Goal: Navigation & Orientation: Find specific page/section

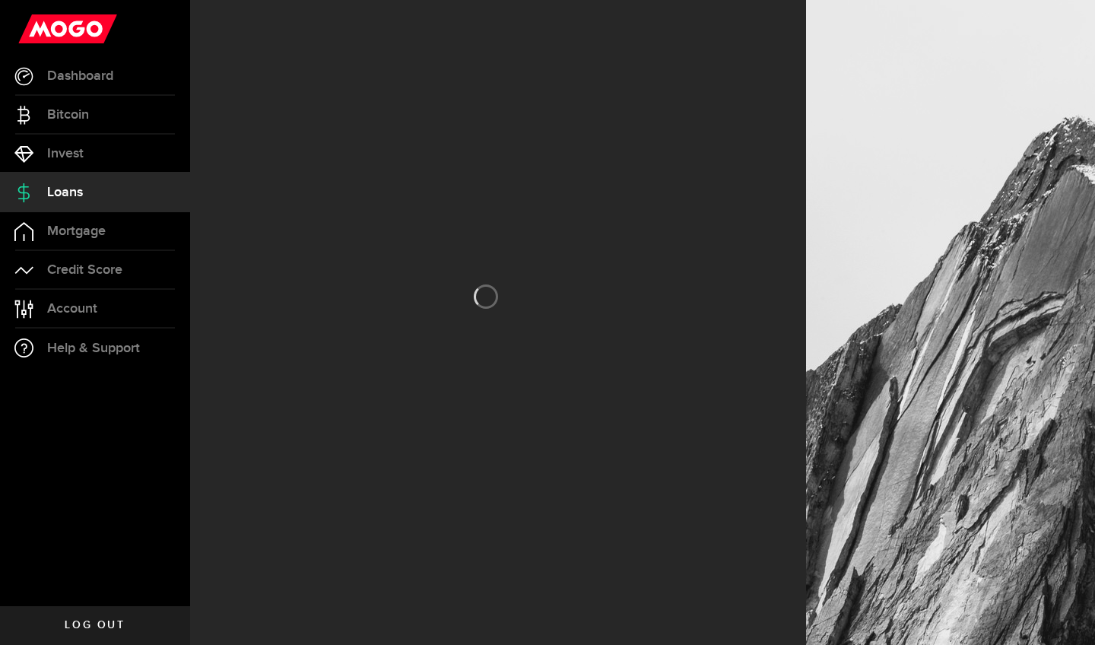
drag, startPoint x: 523, startPoint y: 11, endPoint x: 878, endPoint y: 228, distance: 416.3
click at [878, 228] on div at bounding box center [950, 322] width 289 height 645
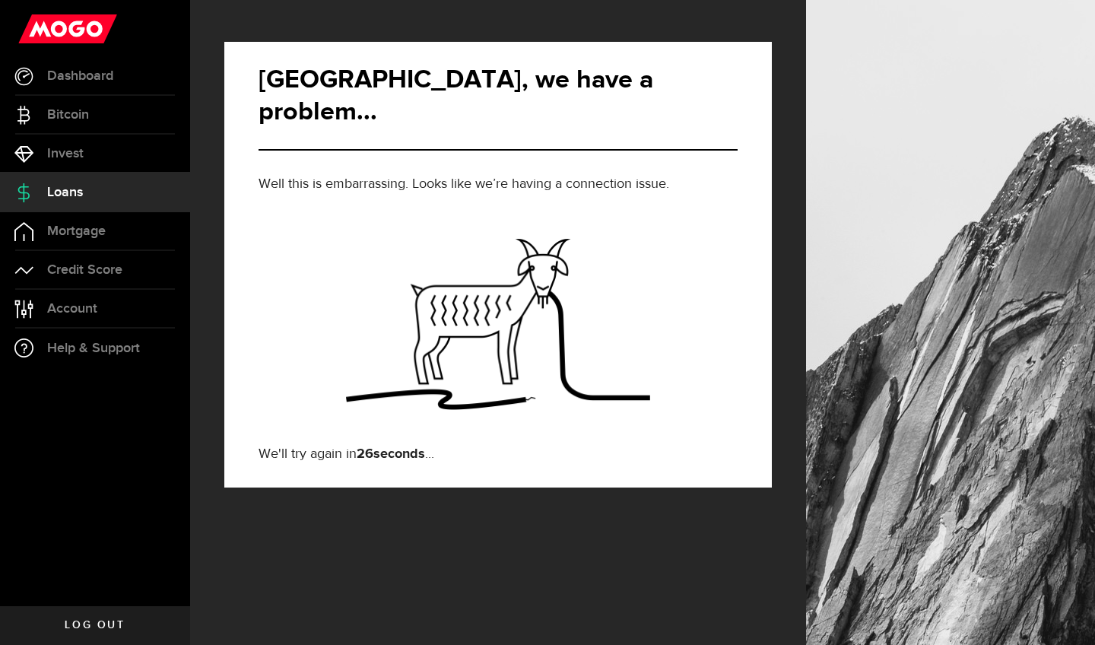
click at [91, 579] on span "Log out" at bounding box center [95, 625] width 60 height 11
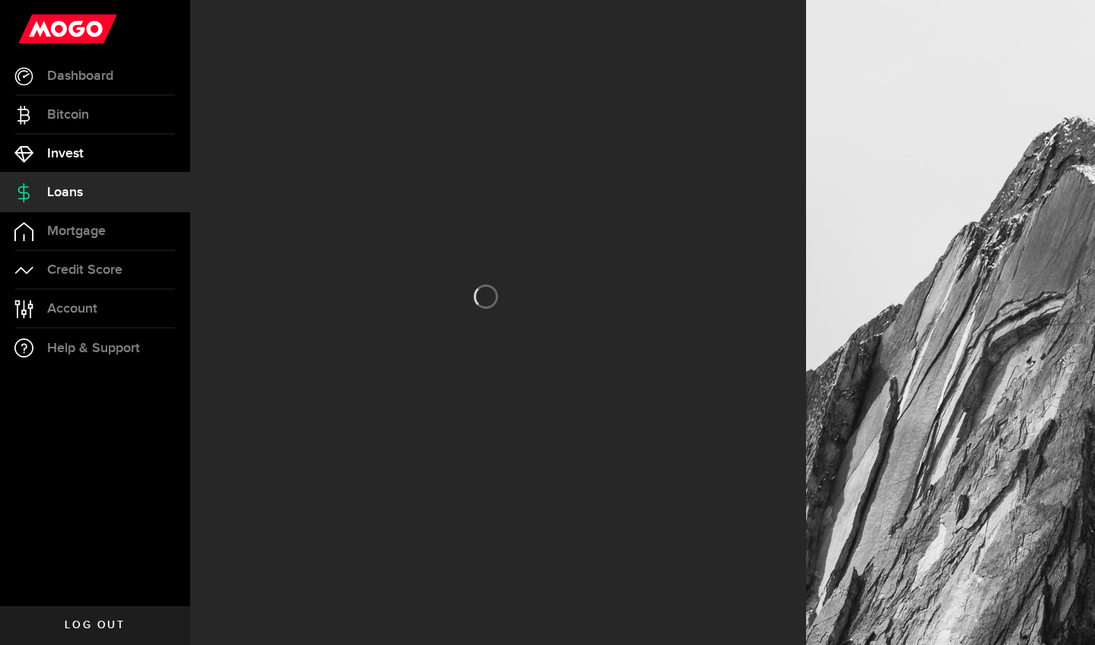
click at [82, 141] on link "Invest" at bounding box center [95, 154] width 190 height 38
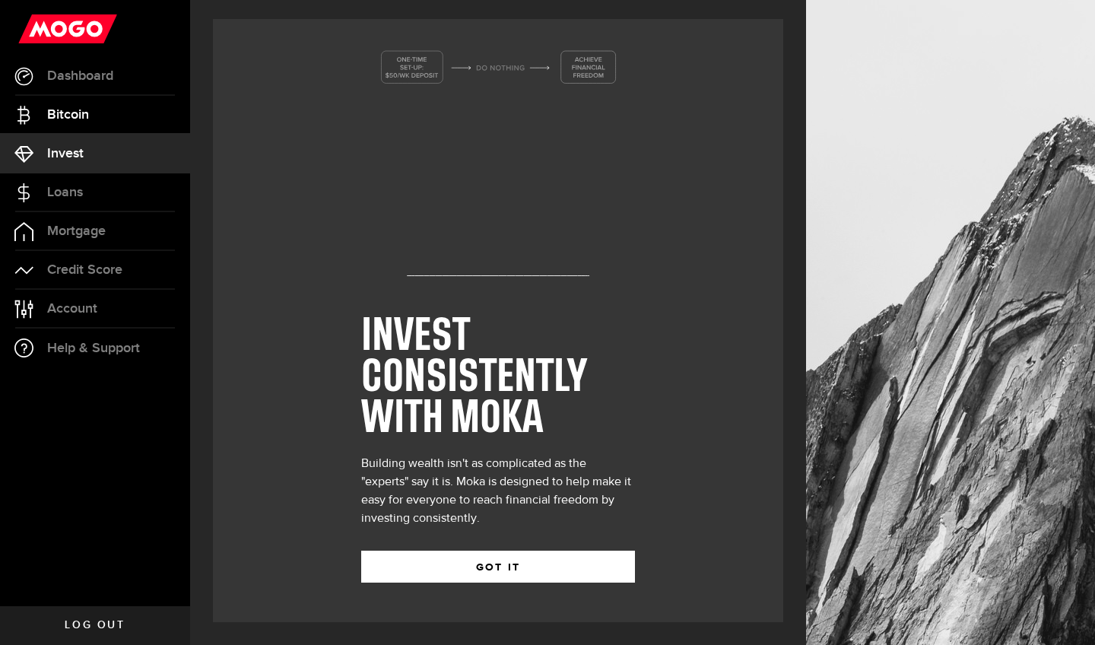
click at [90, 116] on link "Bitcoin" at bounding box center [95, 115] width 190 height 38
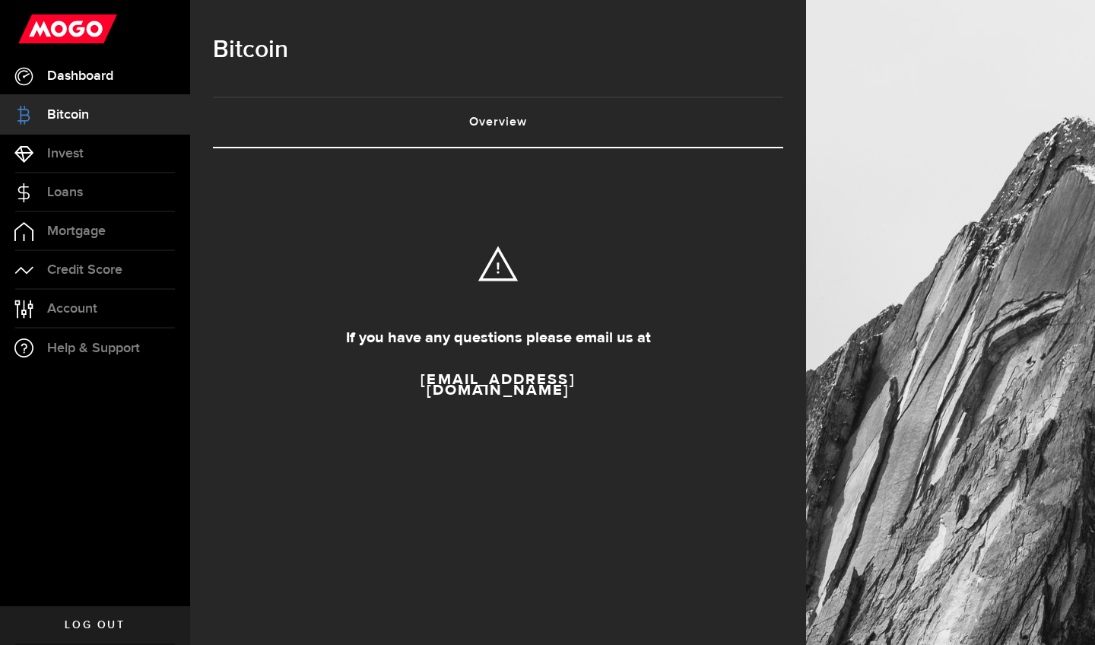
click at [101, 79] on span "Dashboard" at bounding box center [80, 76] width 66 height 14
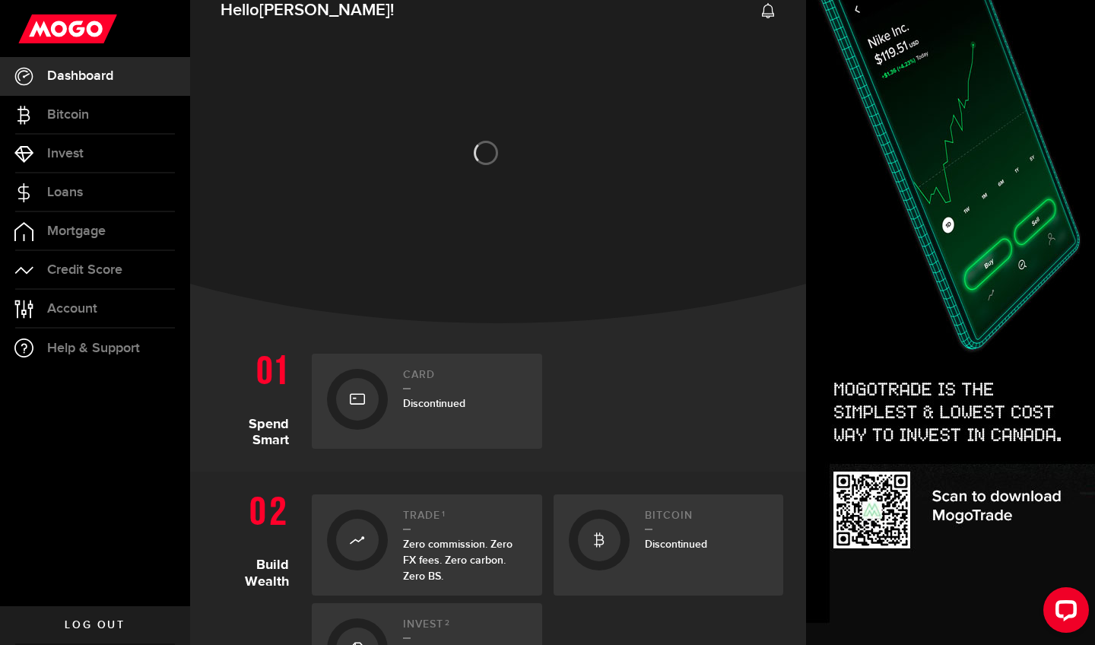
scroll to position [16, 0]
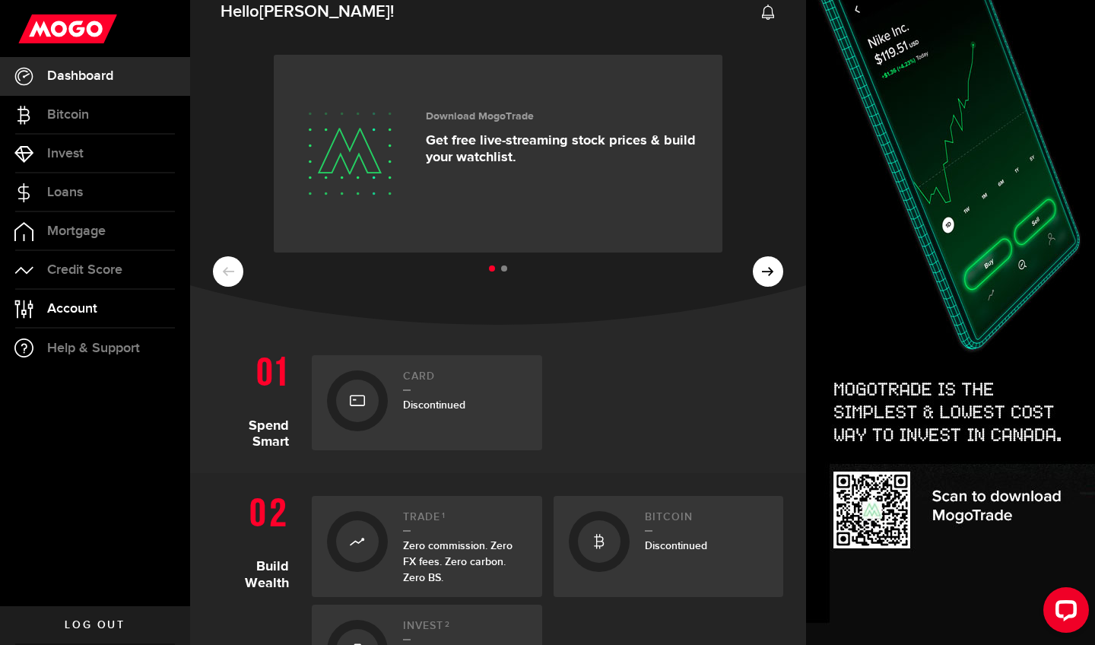
click at [88, 308] on span "Account" at bounding box center [72, 309] width 50 height 14
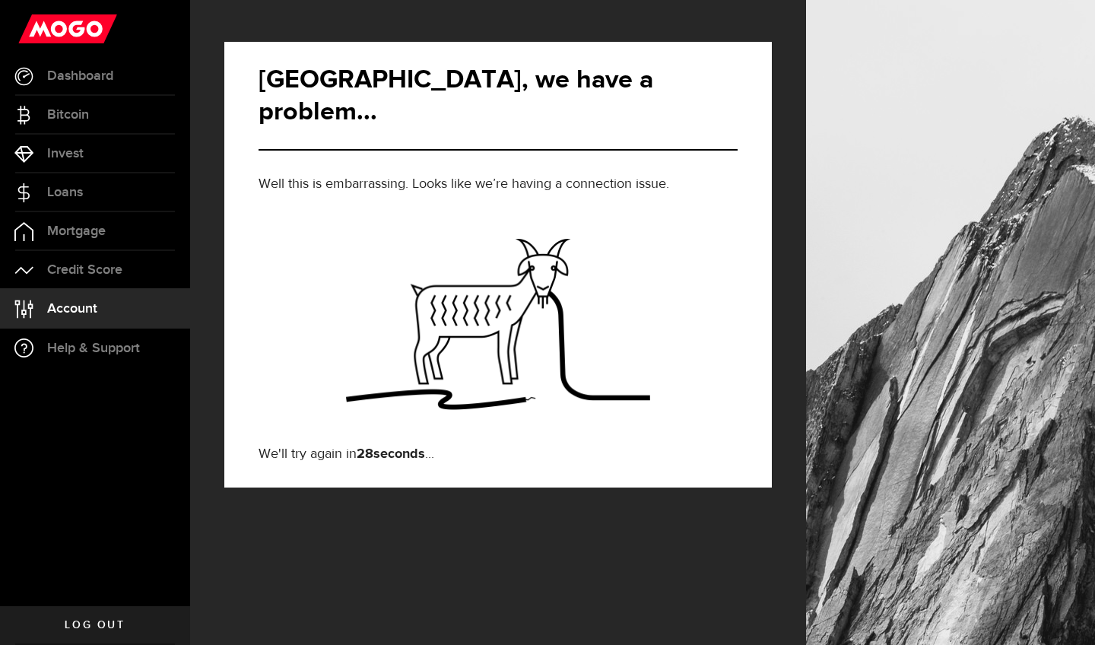
click at [90, 302] on span "Account" at bounding box center [72, 309] width 50 height 14
click at [104, 271] on span "Credit Score" at bounding box center [84, 270] width 75 height 14
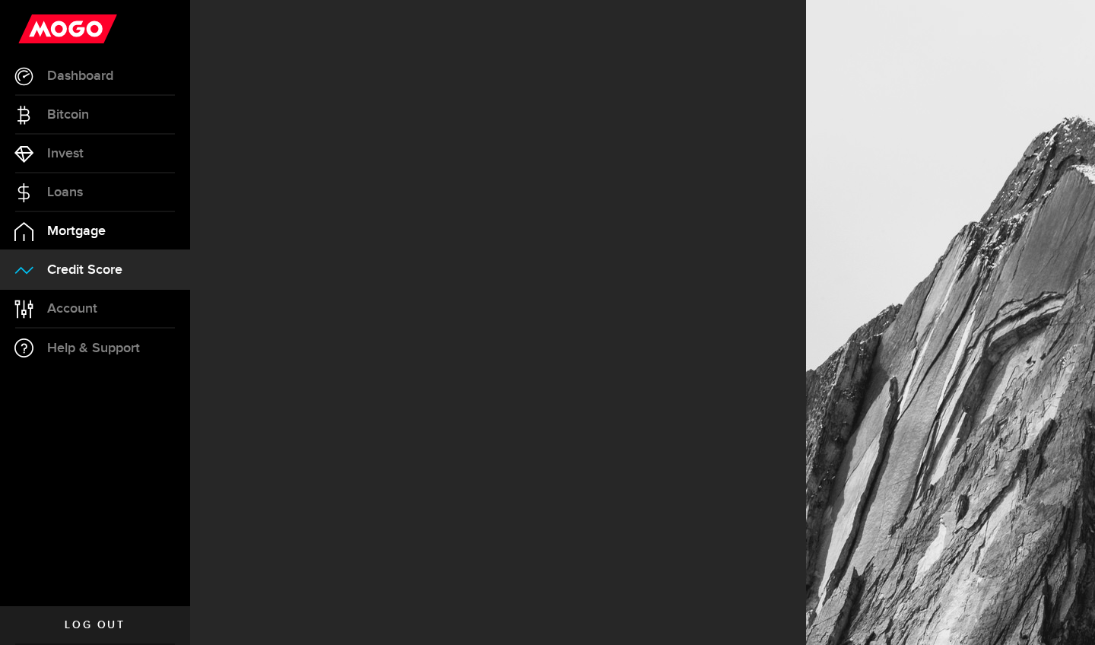
click at [100, 236] on span "Mortgage" at bounding box center [76, 231] width 59 height 14
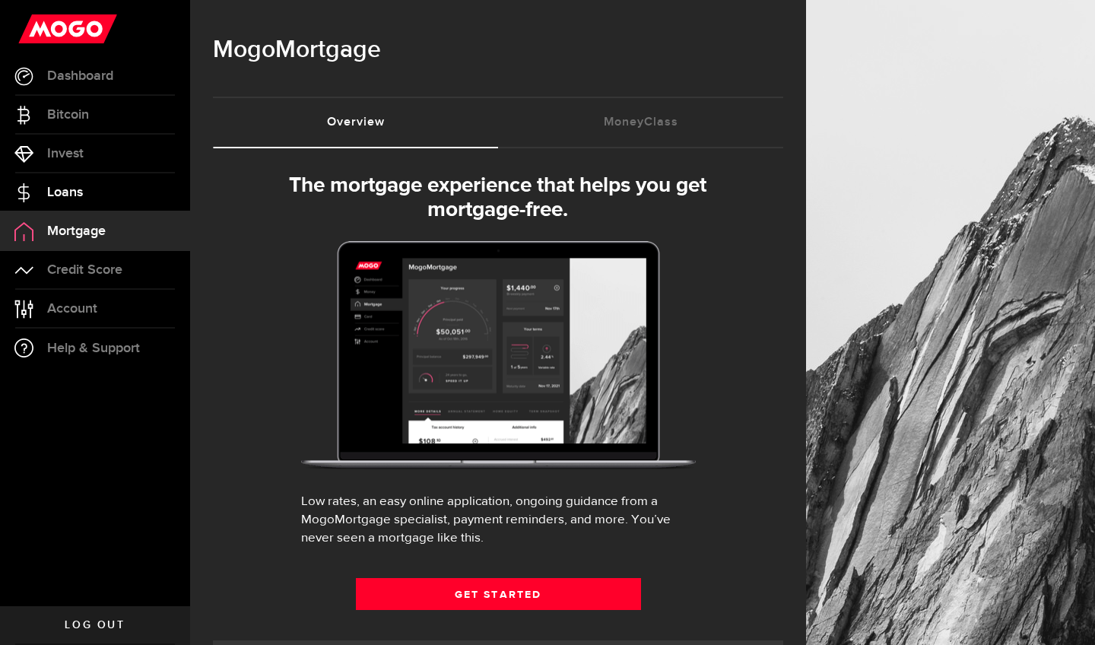
select select "3knYdhfXw4iYoq2m0WGQES"
click at [84, 195] on link "Loans" at bounding box center [95, 192] width 190 height 38
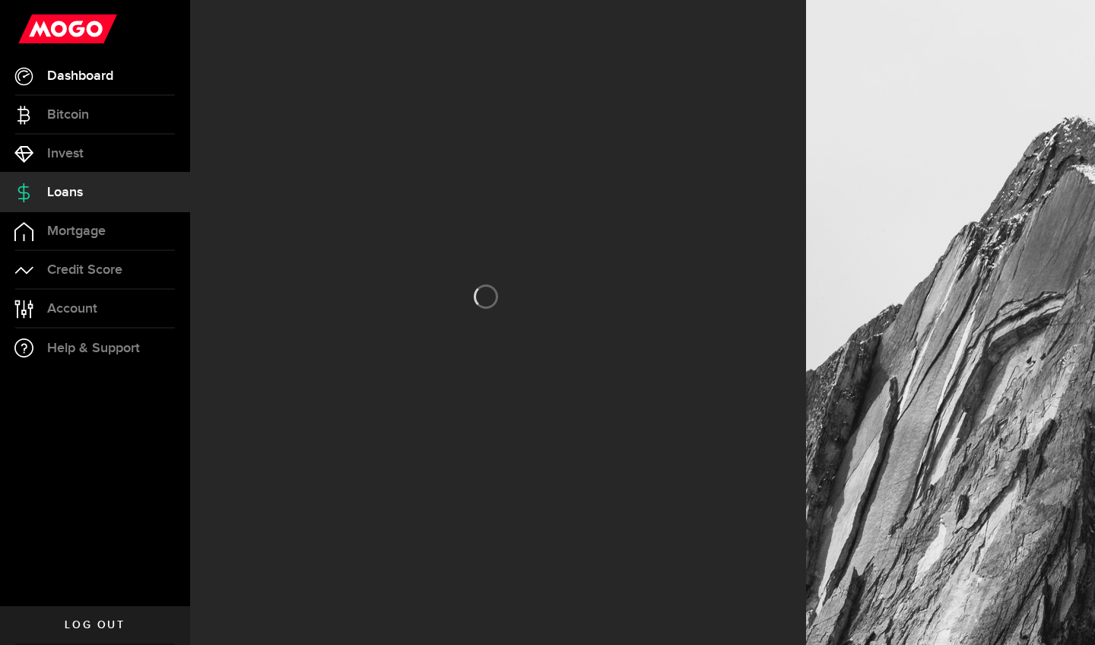
click at [87, 78] on span "Dashboard" at bounding box center [80, 76] width 66 height 14
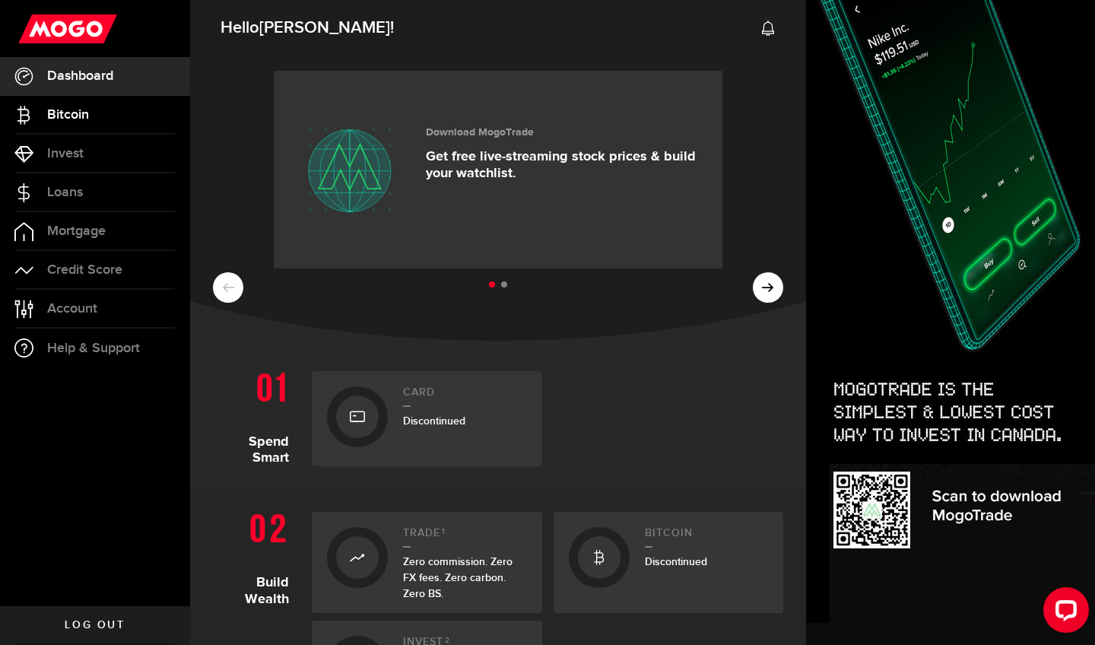
click at [109, 124] on link "Bitcoin" at bounding box center [95, 115] width 190 height 38
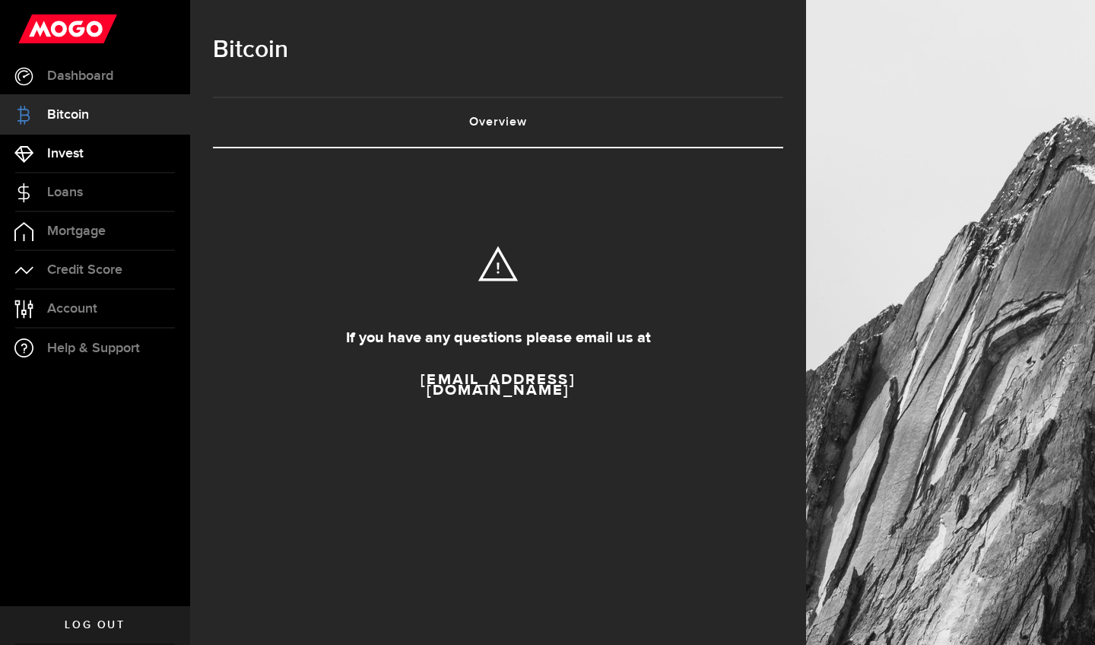
click at [61, 163] on link "Invest" at bounding box center [95, 154] width 190 height 38
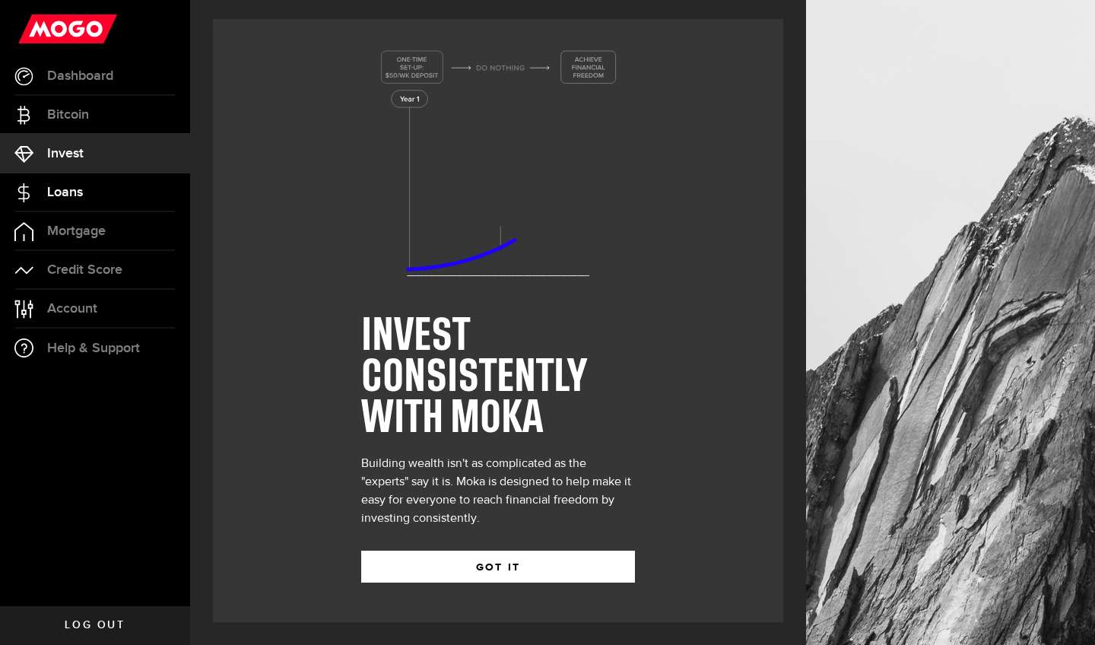
click at [66, 185] on span "Loans" at bounding box center [65, 192] width 36 height 14
